Goal: Task Accomplishment & Management: Manage account settings

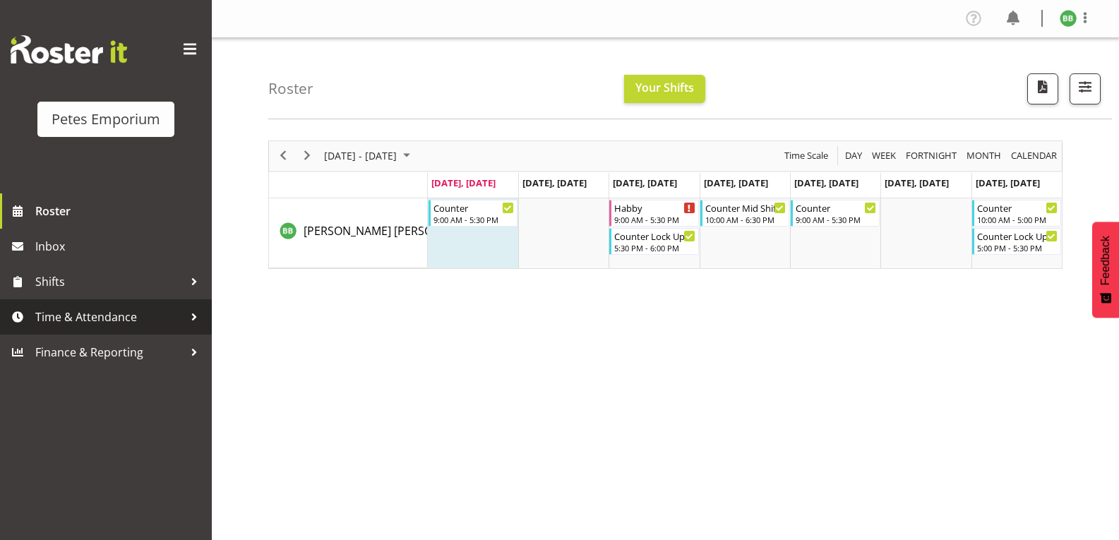
click at [81, 308] on span "Time & Attendance" at bounding box center [109, 316] width 148 height 21
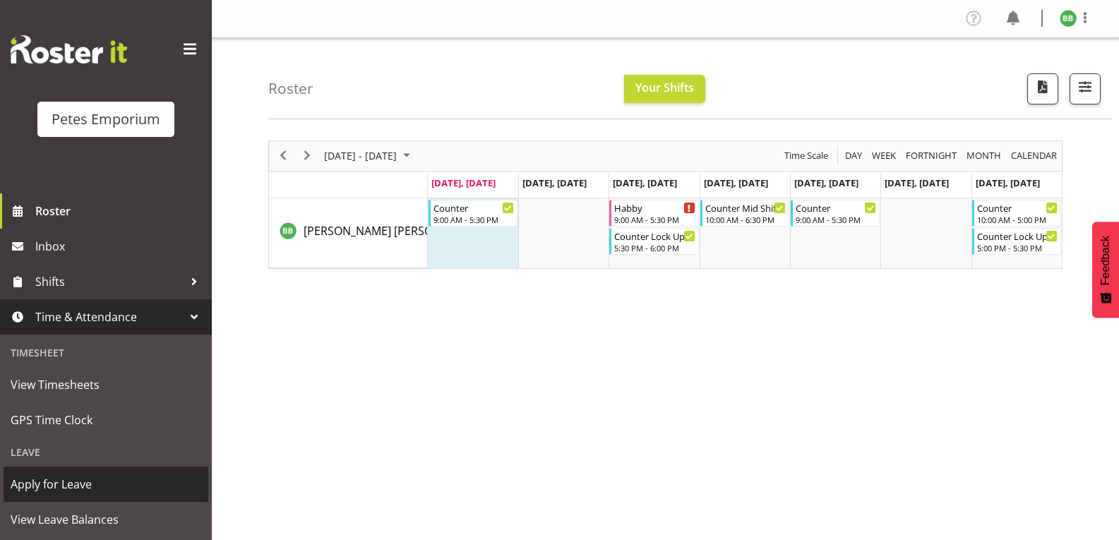
scroll to position [107, 0]
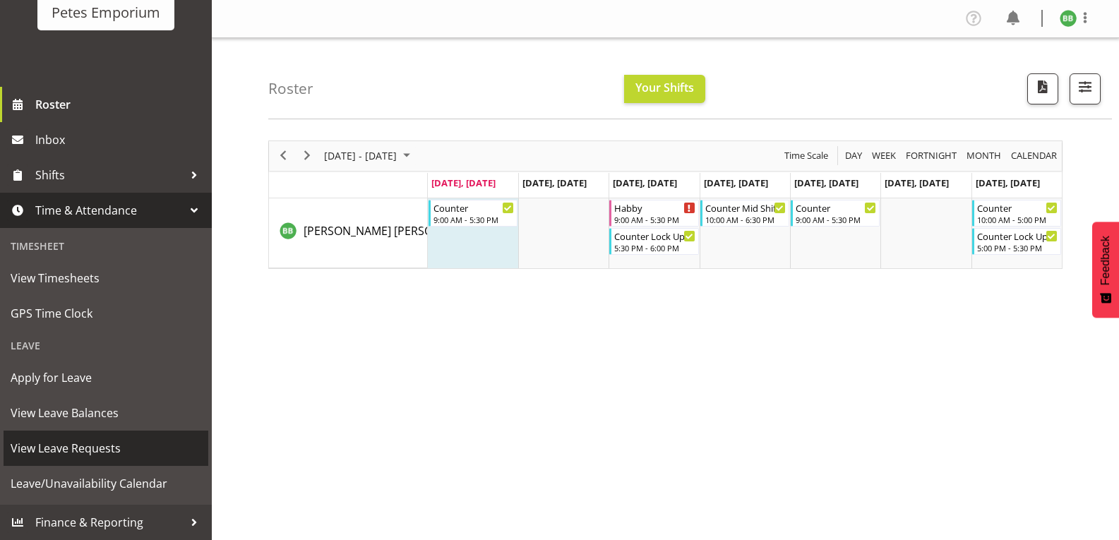
click at [97, 445] on span "View Leave Requests" at bounding box center [106, 448] width 191 height 21
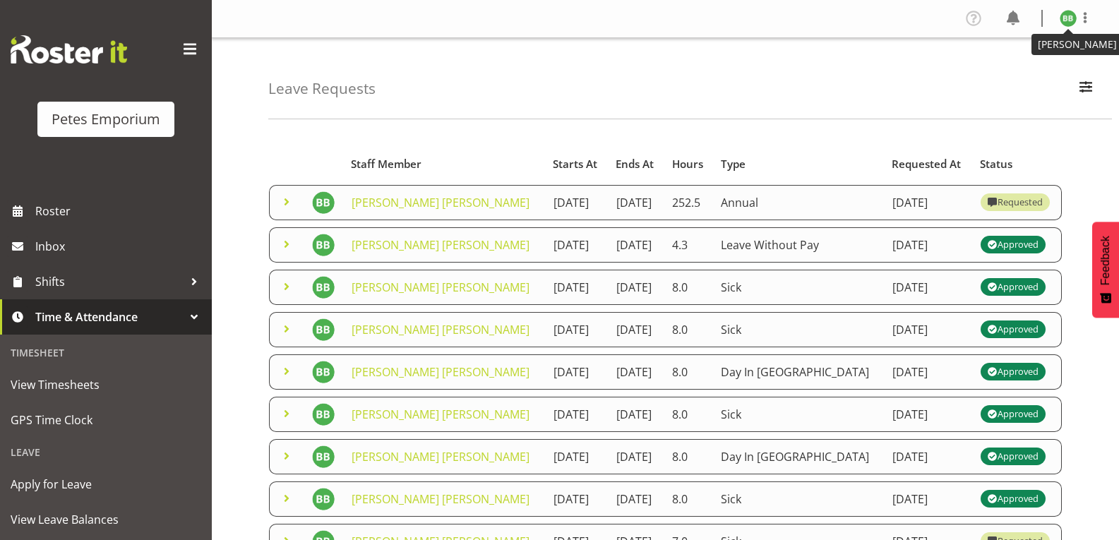
click at [1069, 14] on img at bounding box center [1067, 18] width 17 height 17
click at [985, 73] on link "Log Out" at bounding box center [1026, 73] width 136 height 25
